Goal: Task Accomplishment & Management: Use online tool/utility

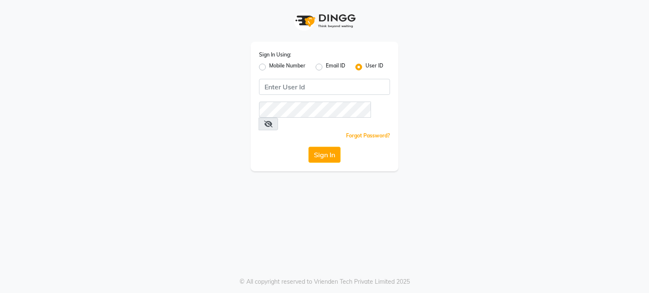
click at [269, 67] on label "Mobile Number" at bounding box center [287, 67] width 36 height 10
click at [269, 67] on input "Mobile Number" at bounding box center [271, 64] width 5 height 5
radio input "true"
radio input "false"
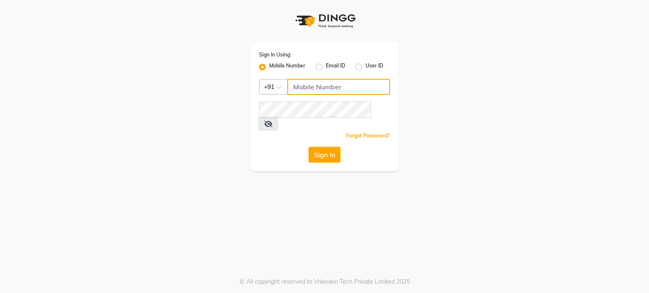
click at [316, 86] on input "Username" at bounding box center [338, 87] width 103 height 16
type input "8309762273"
click at [272, 121] on icon at bounding box center [268, 124] width 8 height 7
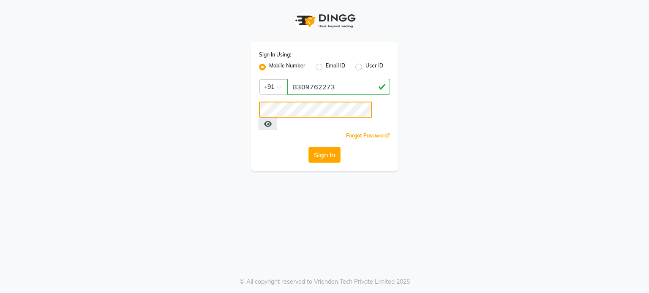
click at [308, 147] on button "Sign In" at bounding box center [324, 155] width 32 height 16
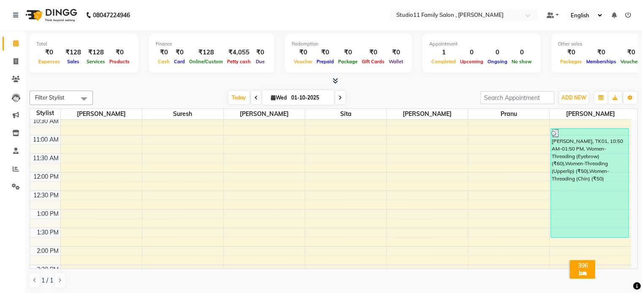
scroll to position [95, 0]
click at [17, 59] on icon at bounding box center [16, 61] width 5 height 6
select select "7303"
select select "service"
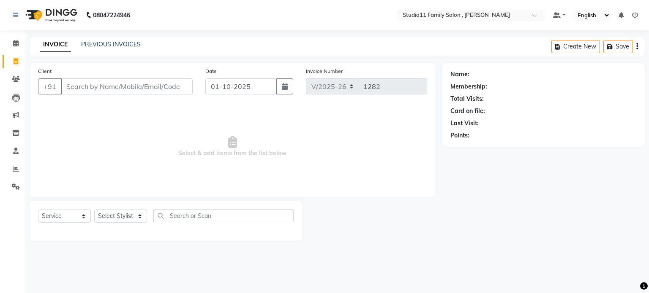
click at [107, 50] on div "INVOICE PREVIOUS INVOICES Create New Save" at bounding box center [337, 47] width 615 height 20
click at [116, 44] on link "PREVIOUS INVOICES" at bounding box center [111, 45] width 60 height 8
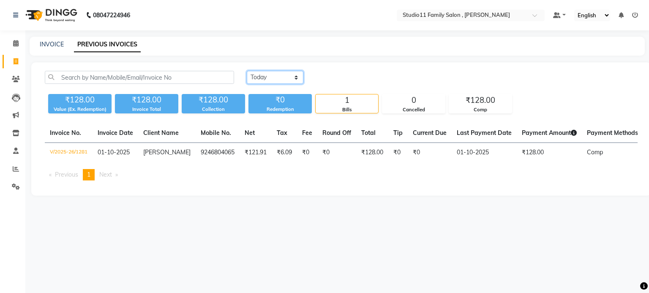
click at [269, 82] on select "Today Yesterday Custom Range" at bounding box center [275, 77] width 57 height 13
select select "yesterday"
click at [247, 71] on select "Today Yesterday Custom Range" at bounding box center [275, 77] width 57 height 13
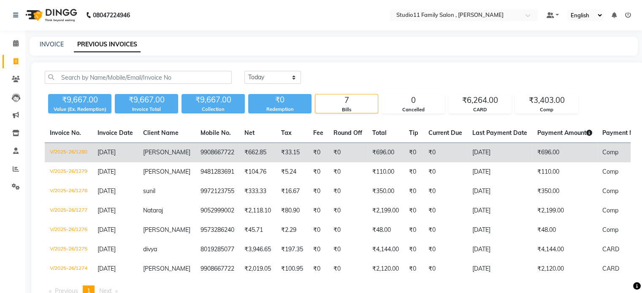
click at [208, 152] on td "9908667722" at bounding box center [218, 153] width 44 height 20
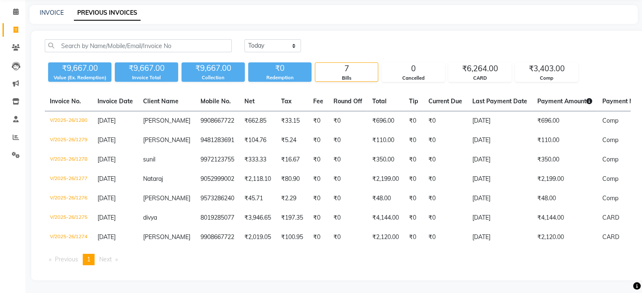
scroll to position [38, 0]
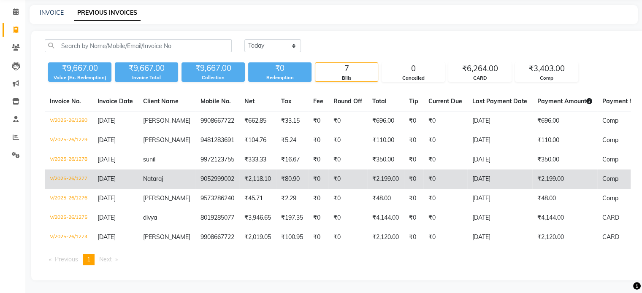
click at [228, 175] on td "9052999002" at bounding box center [218, 179] width 44 height 19
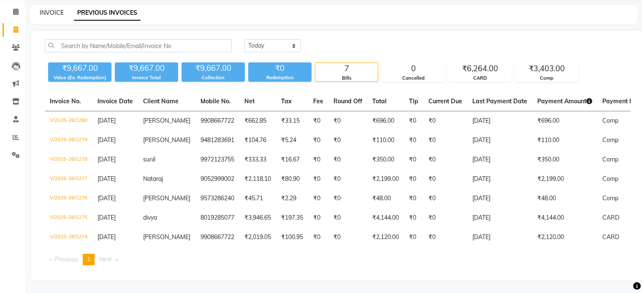
click at [54, 9] on link "INVOICE" at bounding box center [52, 13] width 24 height 8
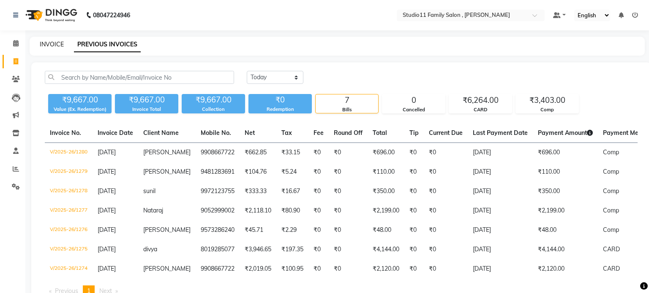
select select "7303"
select select "service"
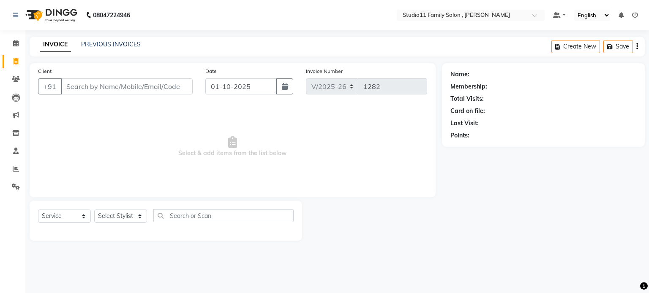
click at [114, 87] on input "Client" at bounding box center [127, 87] width 132 height 16
type input "9052999002"
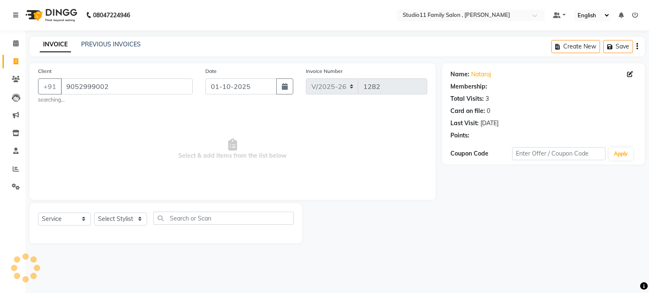
select select "1: Object"
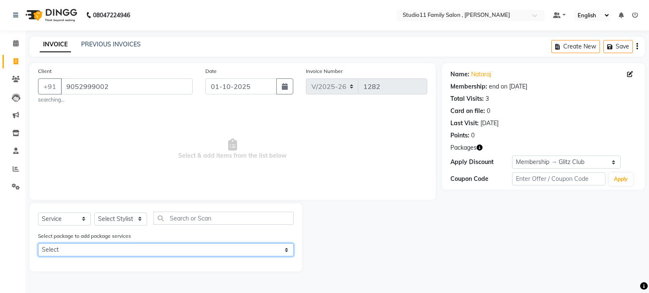
click at [175, 250] on select "Select Men_Combo_June_1699" at bounding box center [165, 250] width 255 height 13
select select "1: Object"
click at [38, 244] on select "Select Men_Combo_June_1699" at bounding box center [165, 250] width 255 height 13
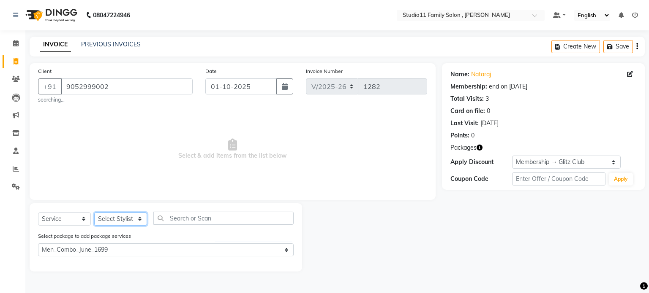
click at [121, 217] on select "Select Stylist Pranu Satya Kalagara Simran Sita Suresh Vamshi Zishan" at bounding box center [120, 219] width 53 height 13
select select "62940"
click at [94, 213] on select "Select Stylist Pranu Satya Kalagara Simran Sita Suresh Vamshi Zishan" at bounding box center [120, 219] width 53 height 13
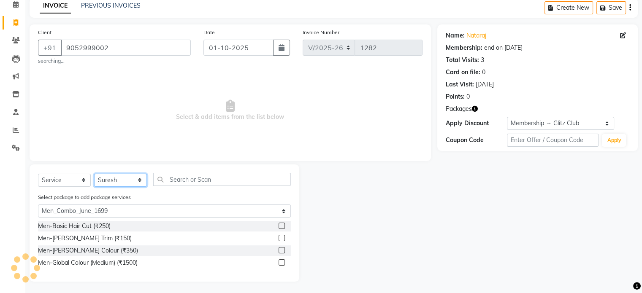
scroll to position [41, 0]
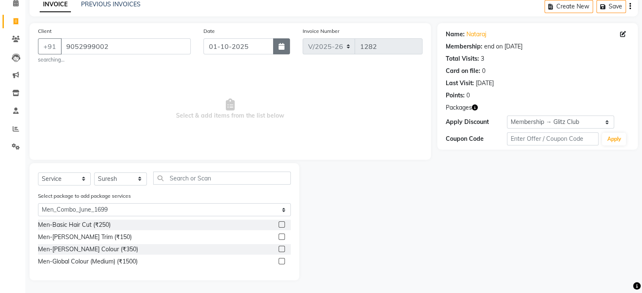
click at [281, 50] on button "button" at bounding box center [281, 46] width 17 height 16
select select "10"
select select "2025"
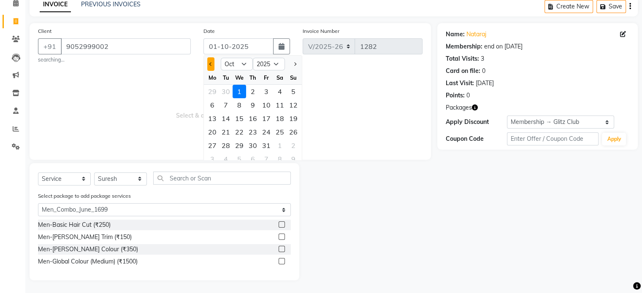
click at [211, 63] on span "Previous month" at bounding box center [210, 63] width 3 height 3
select select "9"
click at [226, 143] on div "30" at bounding box center [226, 146] width 14 height 14
type input "[DATE]"
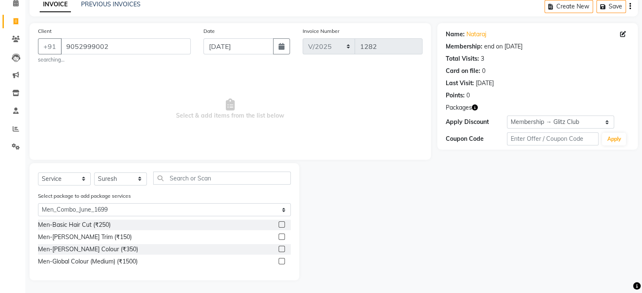
click at [281, 225] on label at bounding box center [282, 225] width 6 height 6
click at [281, 225] on input "checkbox" at bounding box center [281, 225] width 5 height 5
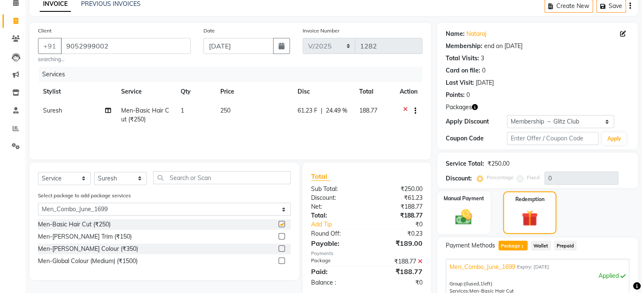
checkbox input "false"
click at [281, 239] on label at bounding box center [282, 237] width 6 height 6
click at [281, 239] on input "checkbox" at bounding box center [281, 236] width 5 height 5
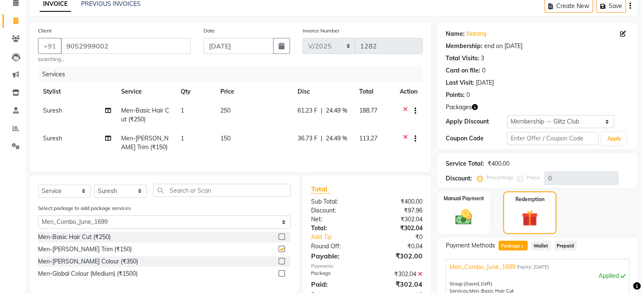
checkbox input "false"
click at [281, 265] on label at bounding box center [282, 261] width 6 height 6
click at [281, 265] on input "checkbox" at bounding box center [281, 261] width 5 height 5
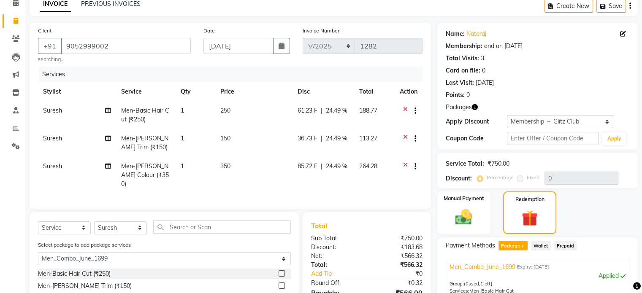
checkbox input "false"
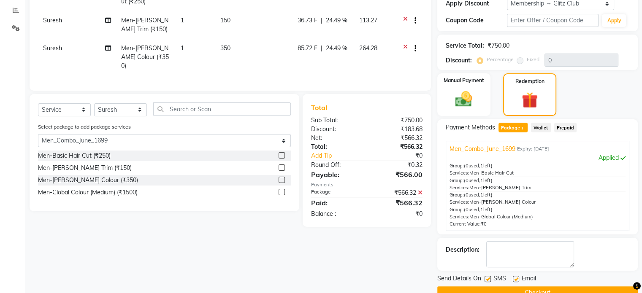
scroll to position [159, 0]
click at [281, 191] on label at bounding box center [282, 192] width 6 height 6
click at [281, 191] on input "checkbox" at bounding box center [281, 192] width 5 height 5
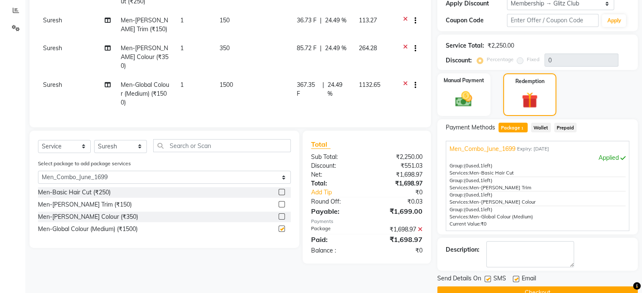
checkbox input "false"
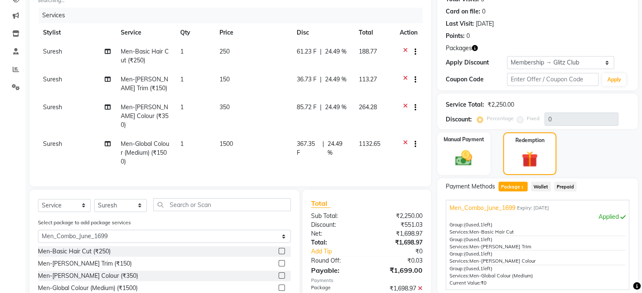
scroll to position [177, 0]
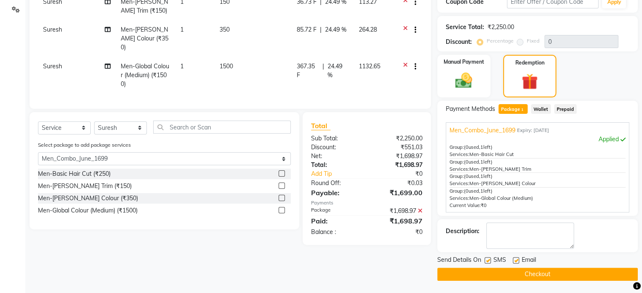
click at [515, 258] on label at bounding box center [516, 261] width 6 height 6
click at [515, 258] on input "checkbox" at bounding box center [515, 260] width 5 height 5
checkbox input "false"
click at [489, 261] on label at bounding box center [488, 261] width 6 height 6
click at [489, 261] on input "checkbox" at bounding box center [487, 260] width 5 height 5
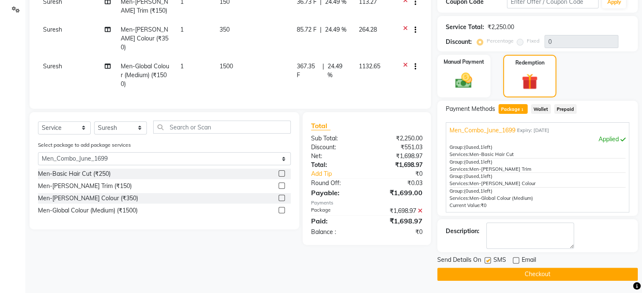
checkbox input "false"
click at [509, 272] on button "Checkout" at bounding box center [537, 274] width 201 height 13
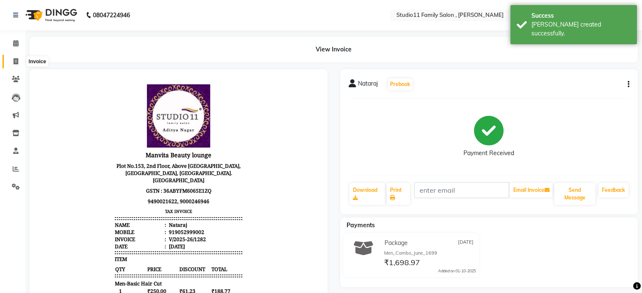
click at [18, 61] on span at bounding box center [15, 62] width 15 height 10
select select "service"
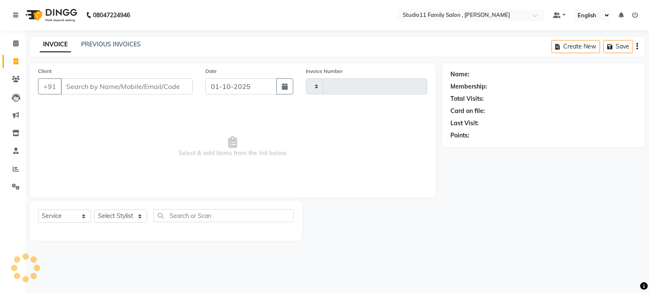
type input "1283"
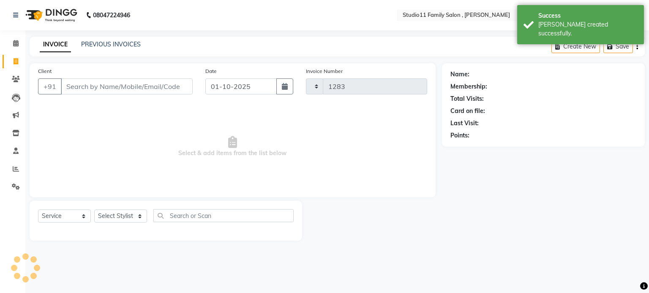
select select "7303"
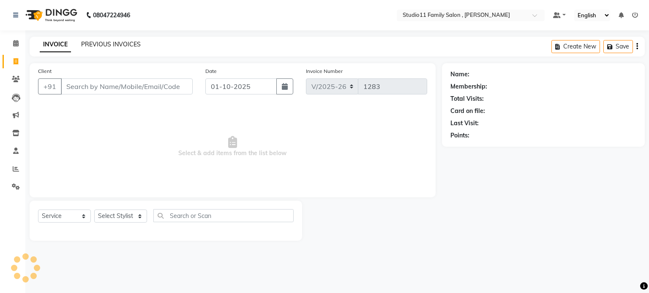
click at [98, 43] on link "PREVIOUS INVOICES" at bounding box center [111, 45] width 60 height 8
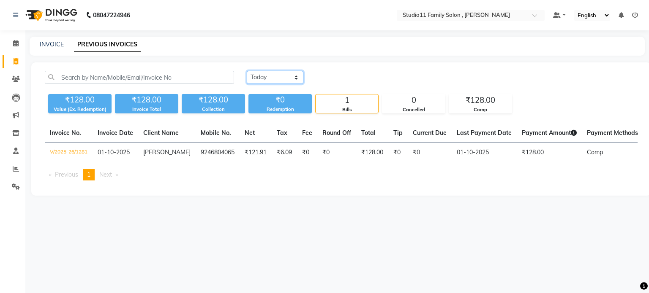
click at [274, 73] on select "Today Yesterday Custom Range" at bounding box center [275, 77] width 57 height 13
click at [247, 71] on select "Today Yesterday Custom Range" at bounding box center [275, 77] width 57 height 13
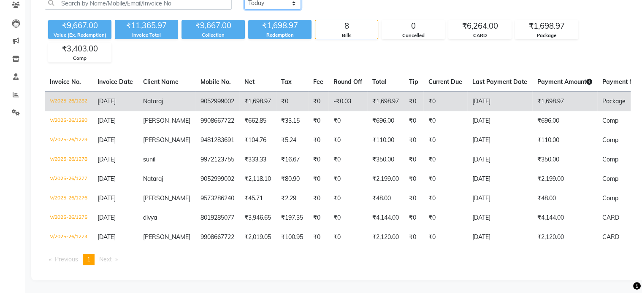
scroll to position [81, 0]
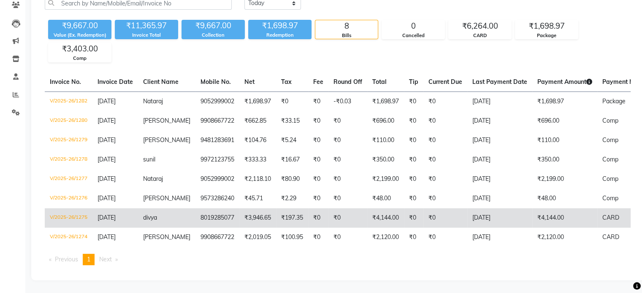
click at [217, 212] on td "8019285077" at bounding box center [218, 218] width 44 height 19
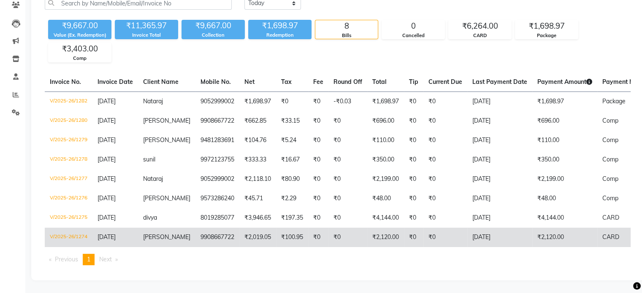
click at [206, 232] on td "9908667722" at bounding box center [218, 237] width 44 height 19
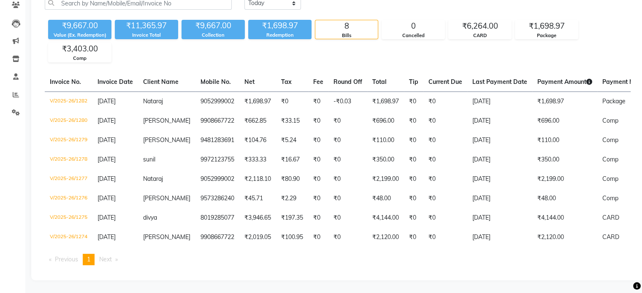
scroll to position [0, 0]
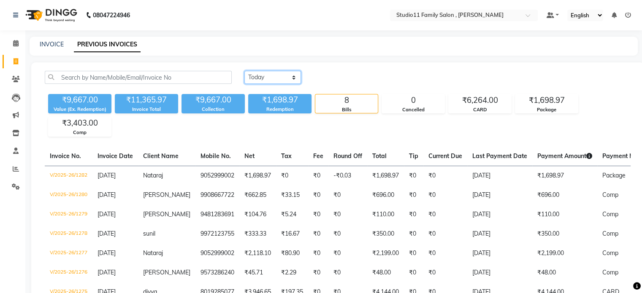
click at [272, 78] on select "Today Yesterday Custom Range" at bounding box center [272, 77] width 57 height 13
select select "range"
click at [244, 71] on select "Today Yesterday Custom Range" at bounding box center [272, 77] width 57 height 13
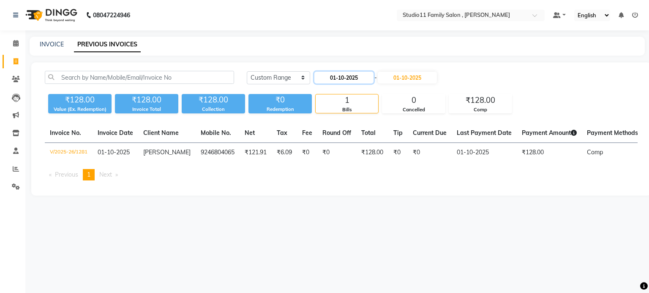
click at [348, 80] on input "01-10-2025" at bounding box center [343, 78] width 59 height 12
select select "10"
select select "2025"
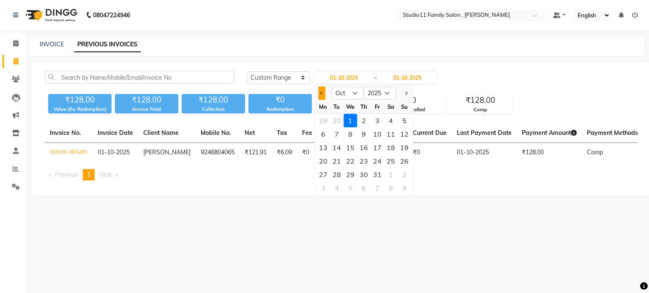
click at [322, 93] on span "Previous month" at bounding box center [321, 93] width 3 height 3
select select "9"
click at [324, 121] on div "1" at bounding box center [323, 121] width 14 height 14
type input "01-09-2025"
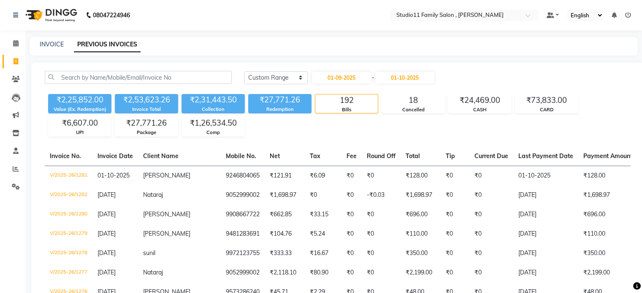
click at [339, 106] on div "192" at bounding box center [346, 101] width 62 height 12
click at [402, 100] on div "18" at bounding box center [413, 101] width 62 height 12
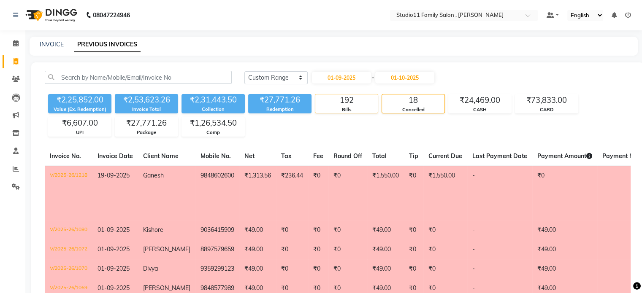
click at [348, 105] on div "192" at bounding box center [346, 101] width 62 height 12
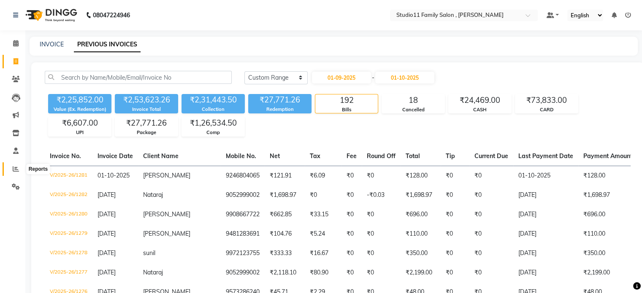
click at [17, 166] on span at bounding box center [15, 170] width 15 height 10
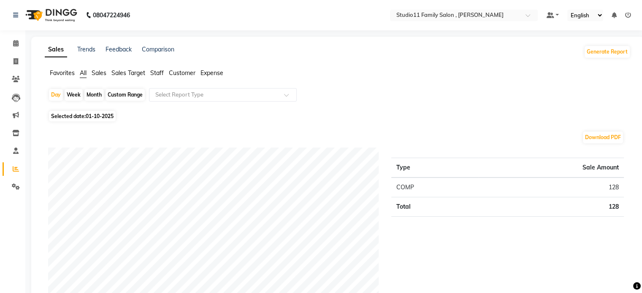
click at [94, 71] on span "Sales" at bounding box center [99, 73] width 15 height 8
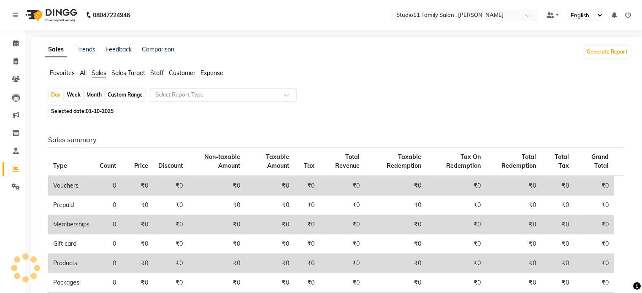
click at [123, 73] on span "Sales Target" at bounding box center [128, 73] width 34 height 8
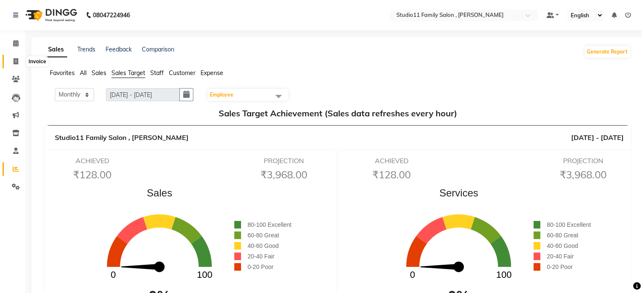
click at [16, 60] on icon at bounding box center [16, 61] width 5 height 6
select select "service"
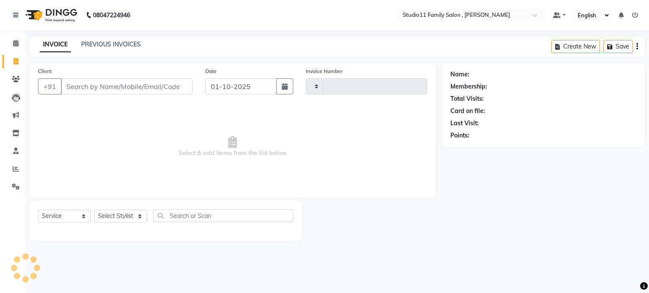
type input "1283"
select select "7303"
click at [633, 14] on icon at bounding box center [635, 15] width 6 height 6
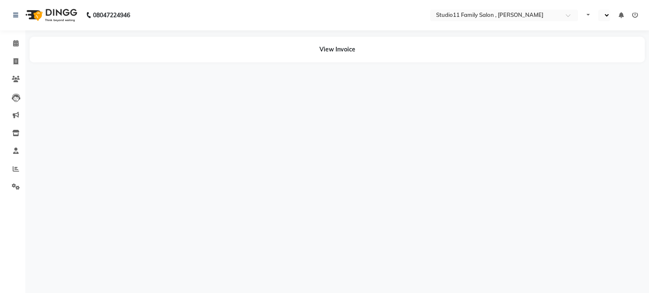
select select "en"
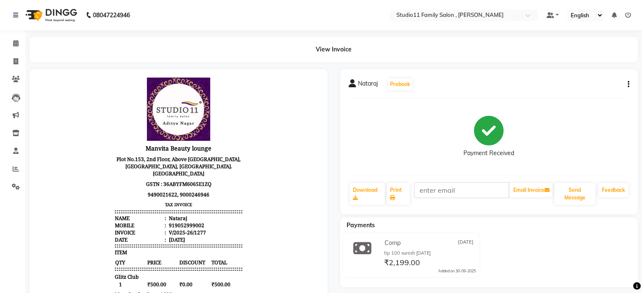
click at [627, 84] on button "button" at bounding box center [627, 84] width 5 height 9
click at [604, 85] on div "Edit Item Staff" at bounding box center [595, 84] width 41 height 11
select select
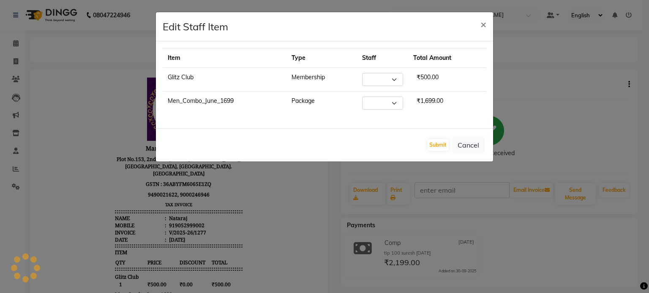
select select "62940"
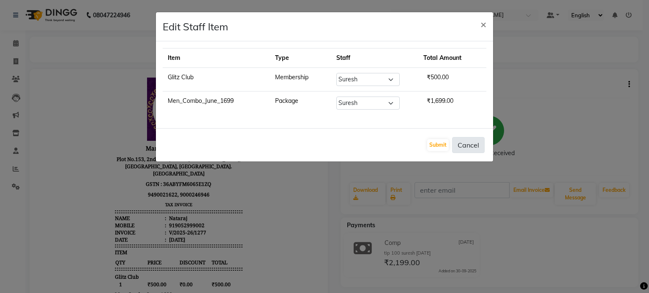
click at [469, 141] on button "Cancel" at bounding box center [468, 145] width 33 height 16
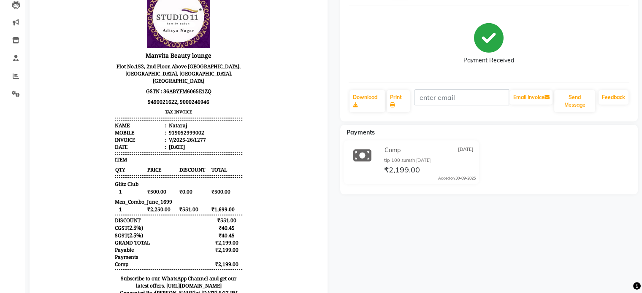
scroll to position [94, 0]
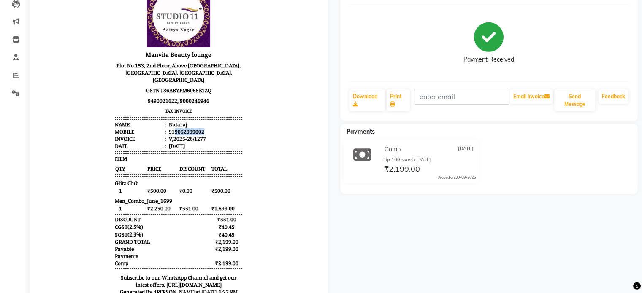
drag, startPoint x: 196, startPoint y: 122, endPoint x: 167, endPoint y: 122, distance: 28.7
click at [167, 128] on div "919052999002" at bounding box center [185, 131] width 37 height 7
copy div "9052999002"
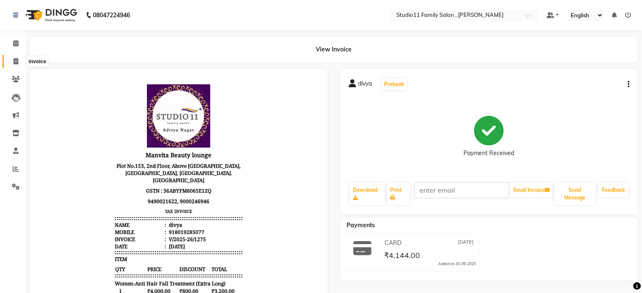
click at [12, 62] on span at bounding box center [15, 62] width 15 height 10
select select "service"
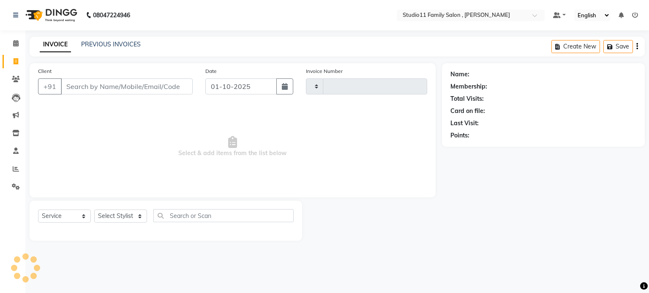
type input "1283"
select select "7303"
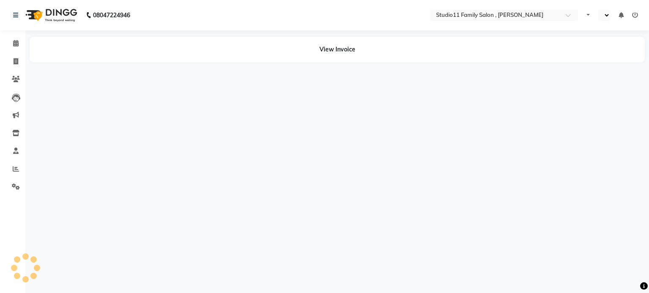
select select "en"
